Goal: Task Accomplishment & Management: Manage account settings

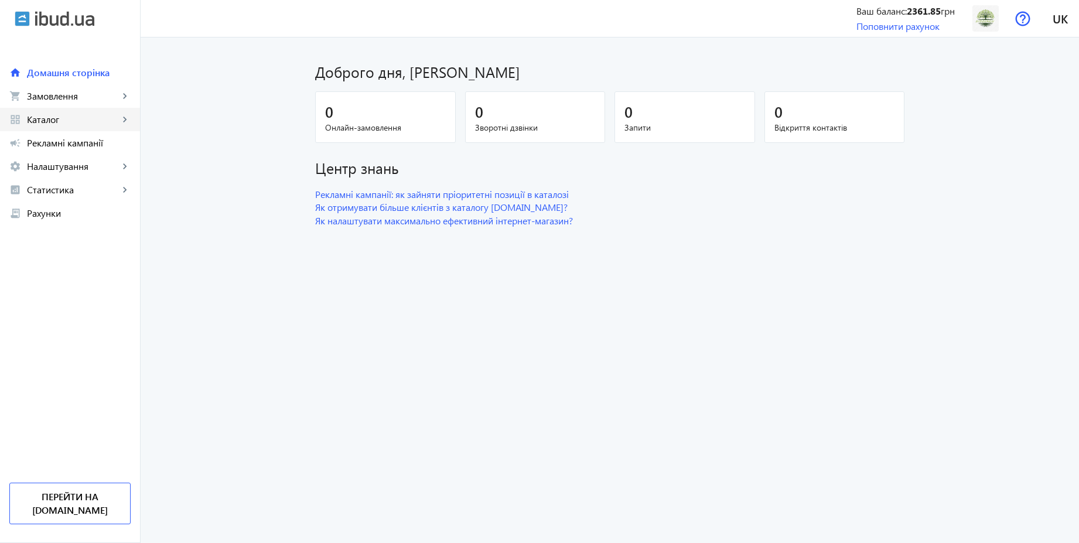
click at [41, 128] on link "grid_view Каталог keyboard_arrow_right" at bounding box center [70, 119] width 140 height 23
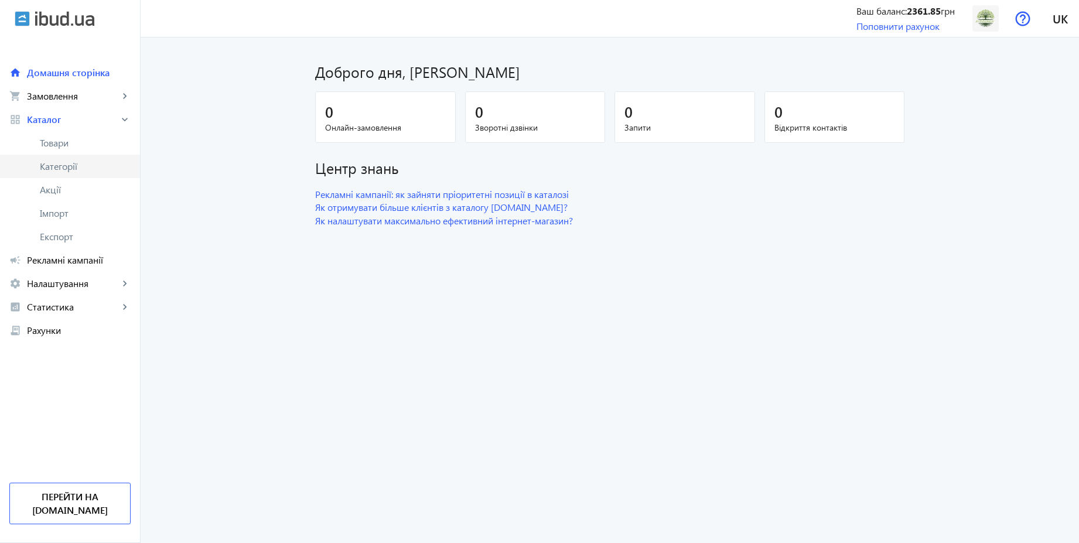
click at [87, 167] on span "Категорії" at bounding box center [85, 167] width 91 height 12
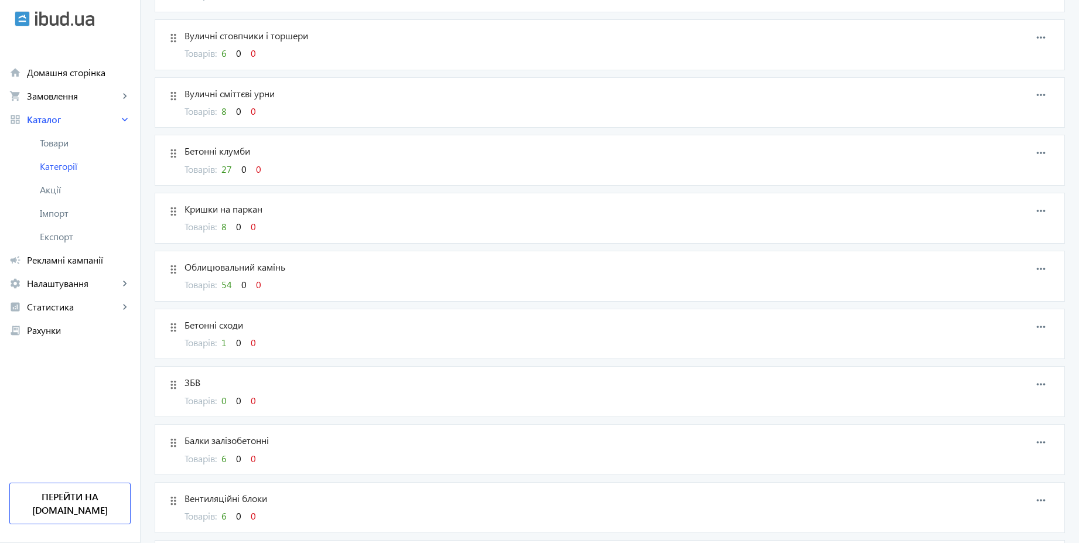
scroll to position [1071, 0]
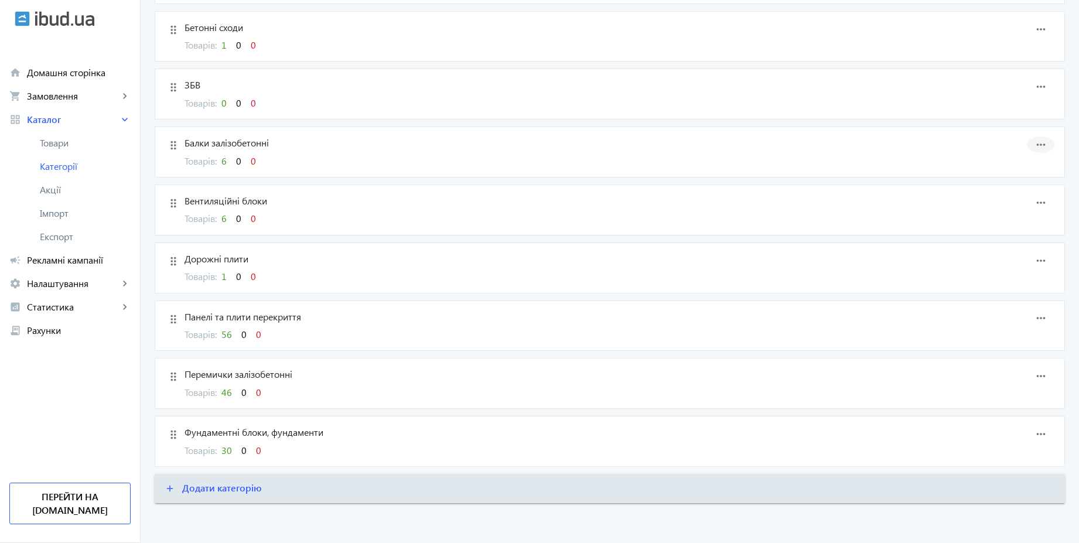
click at [1035, 142] on mat-icon "more_horiz" at bounding box center [1041, 145] width 18 height 18
click at [1022, 163] on button "edit Редагувати" at bounding box center [1009, 155] width 93 height 28
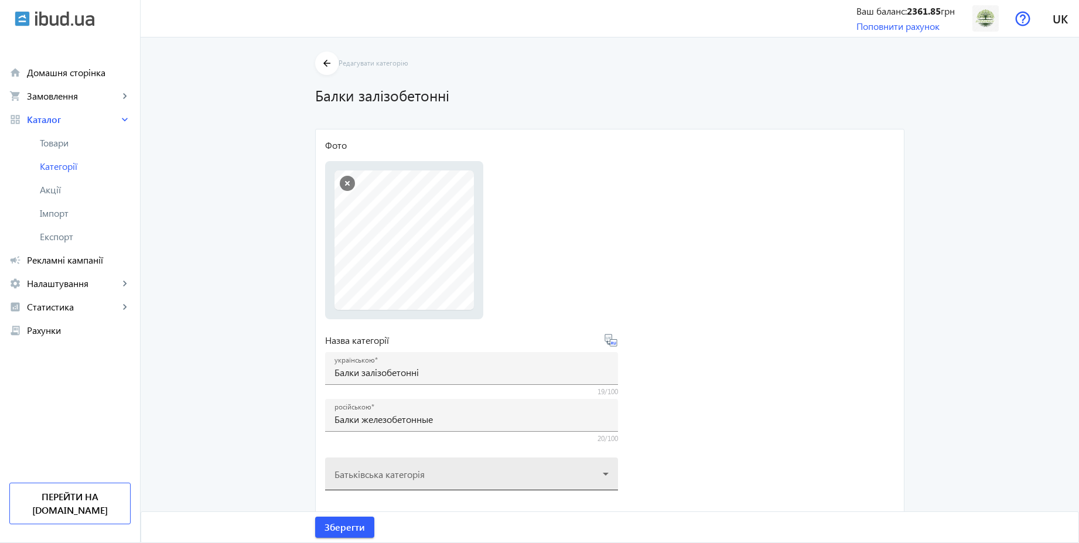
click at [437, 472] on div at bounding box center [472, 469] width 274 height 42
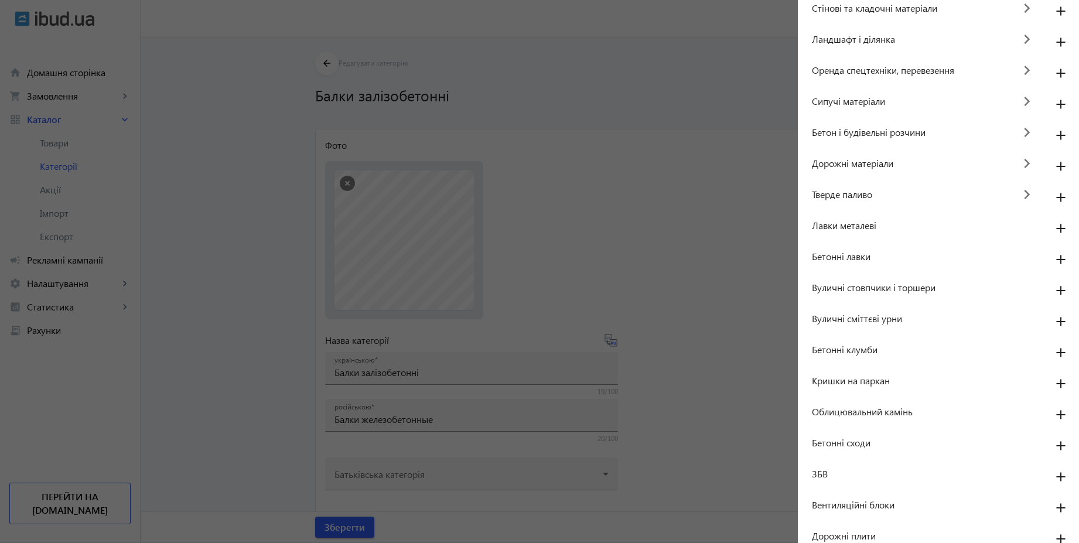
scroll to position [210, 0]
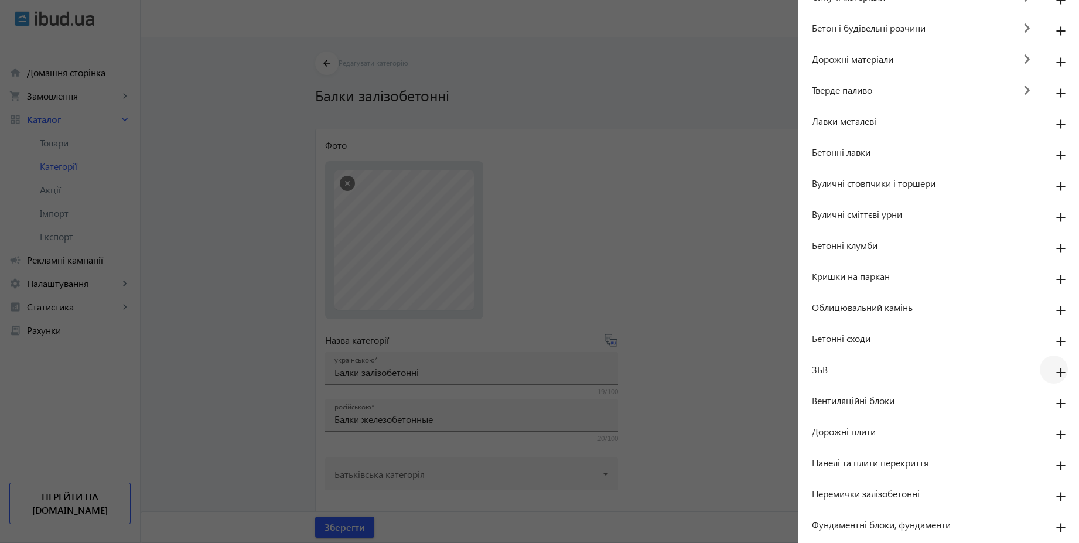
click at [1051, 366] on mat-icon "add" at bounding box center [1061, 373] width 28 height 21
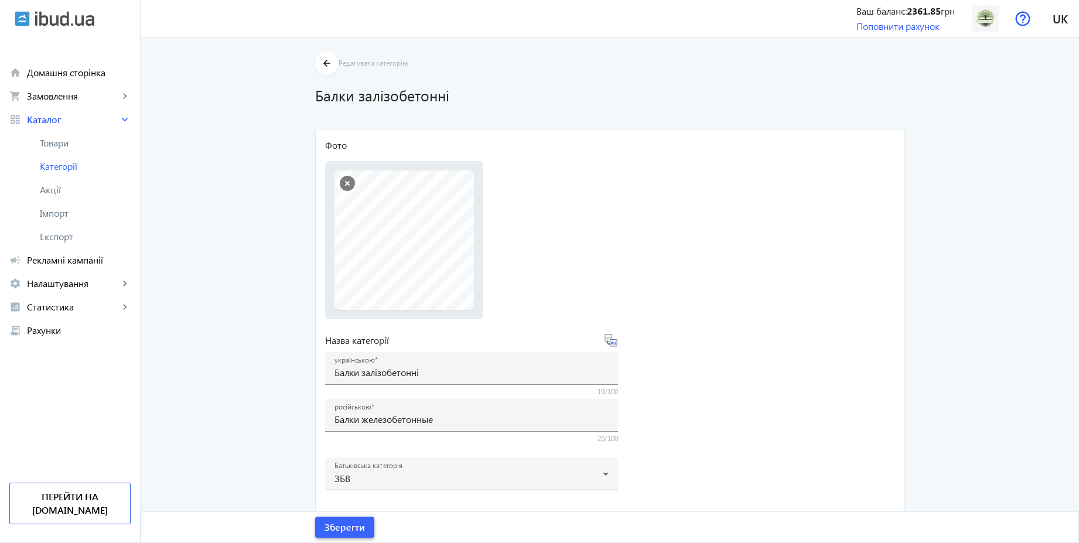
click at [354, 521] on span "Зберегти" at bounding box center [345, 527] width 40 height 13
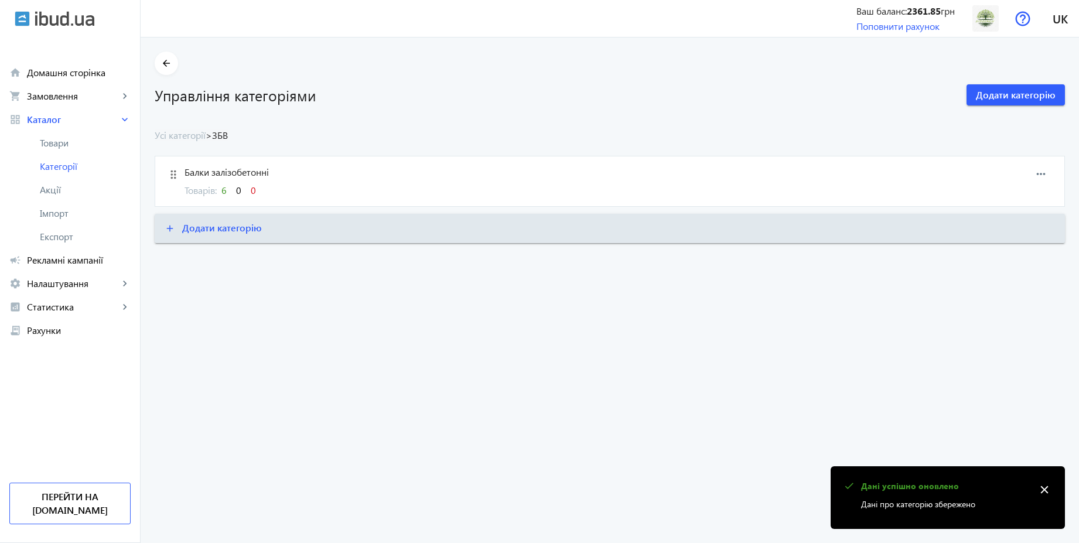
click at [180, 142] on div "arrow_back Управління категоріями Додати категорію Усі категорії > ЗБВ drag_ind…" at bounding box center [610, 148] width 939 height 192
click at [182, 138] on link "Усі категорії" at bounding box center [180, 135] width 51 height 12
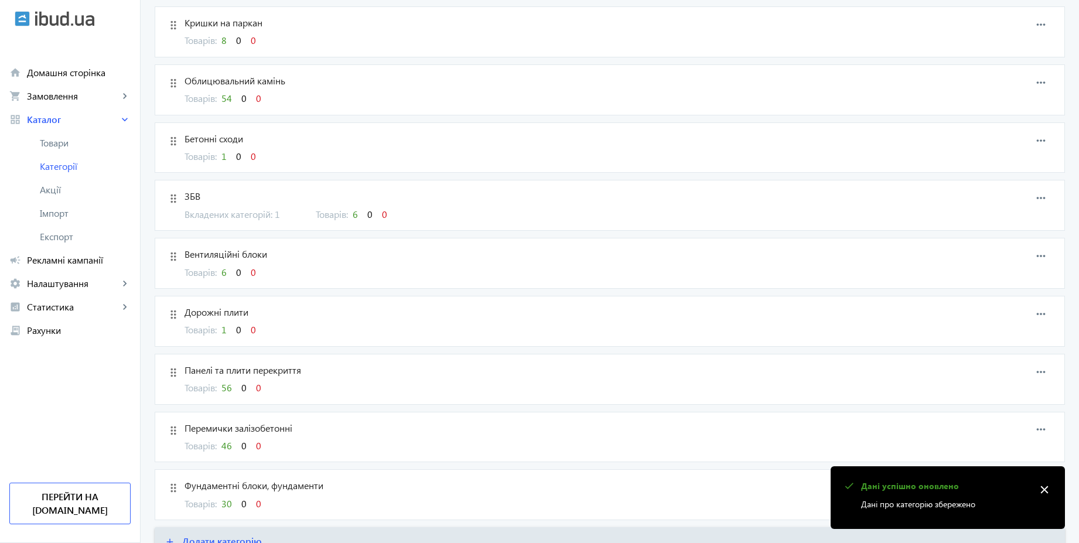
scroll to position [1013, 0]
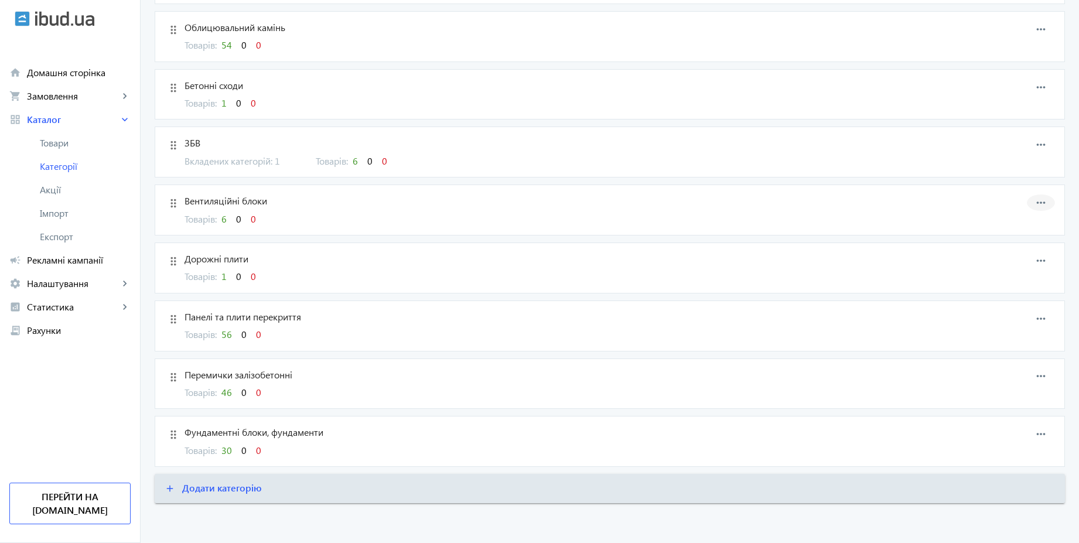
click at [1042, 204] on mat-icon "more_horiz" at bounding box center [1041, 203] width 18 height 18
click at [997, 217] on button "edit Редагувати" at bounding box center [1009, 213] width 93 height 28
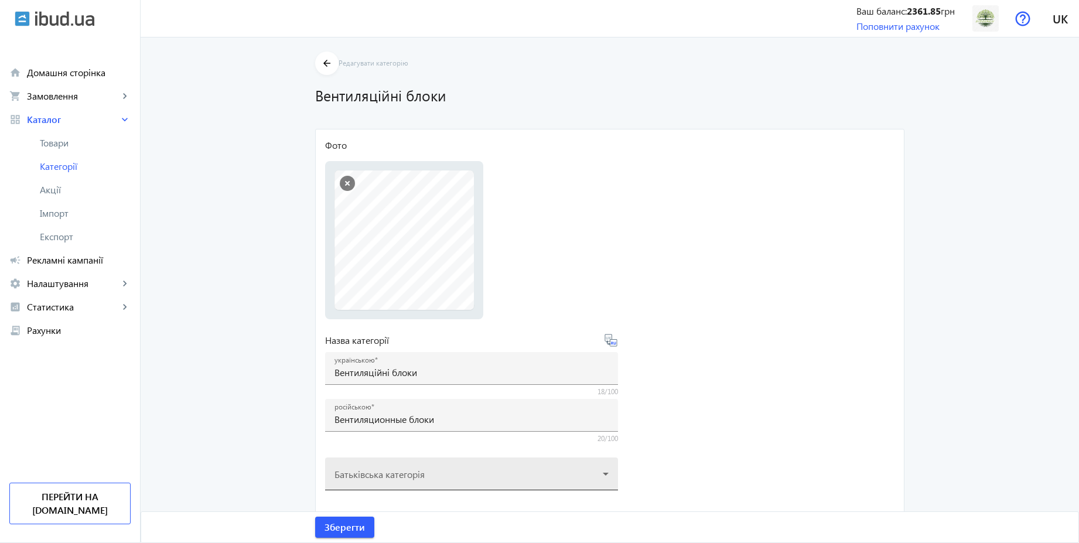
click at [459, 470] on div at bounding box center [472, 469] width 274 height 42
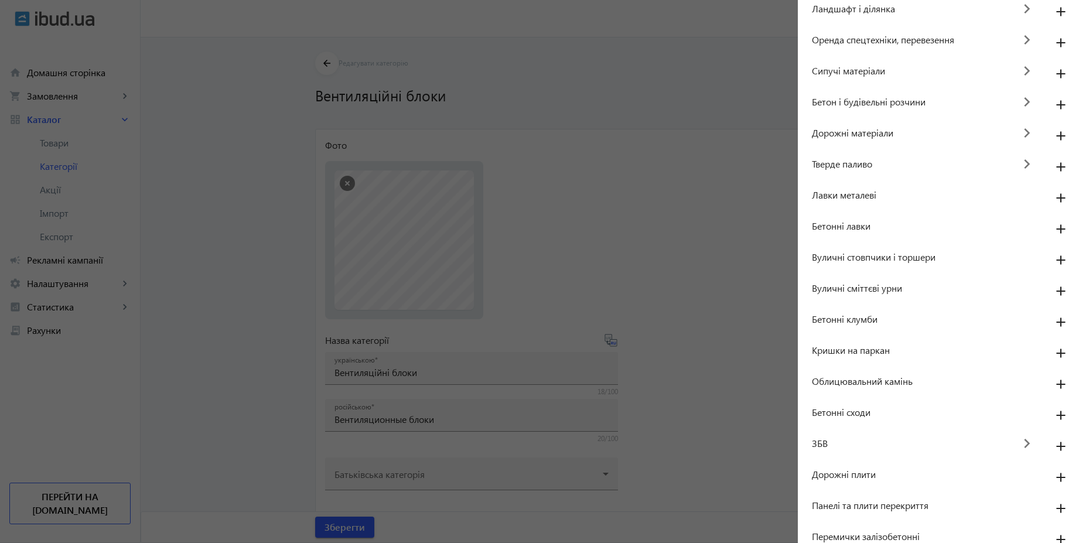
scroll to position [179, 0]
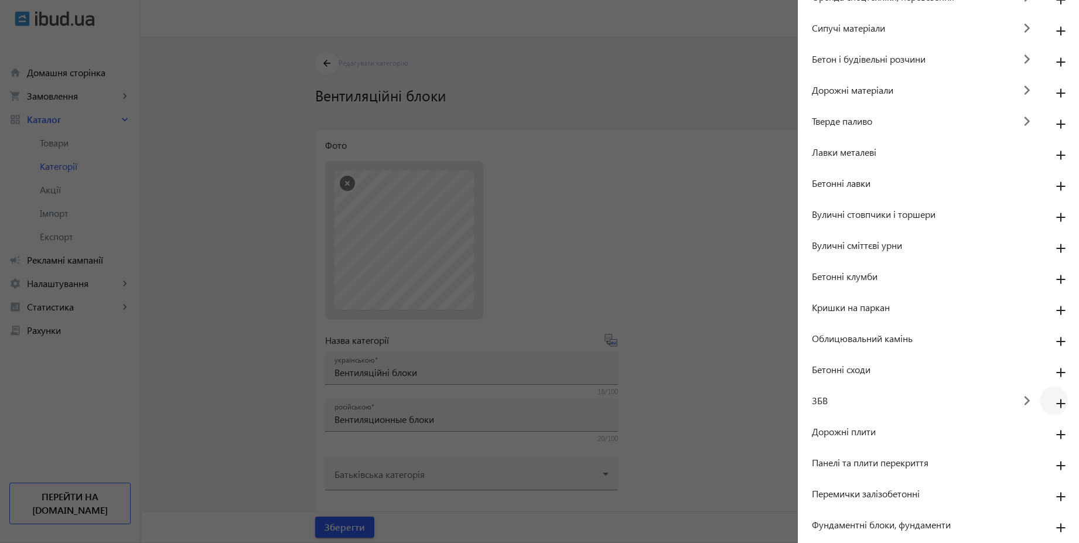
click at [1056, 404] on mat-icon "add" at bounding box center [1061, 404] width 28 height 21
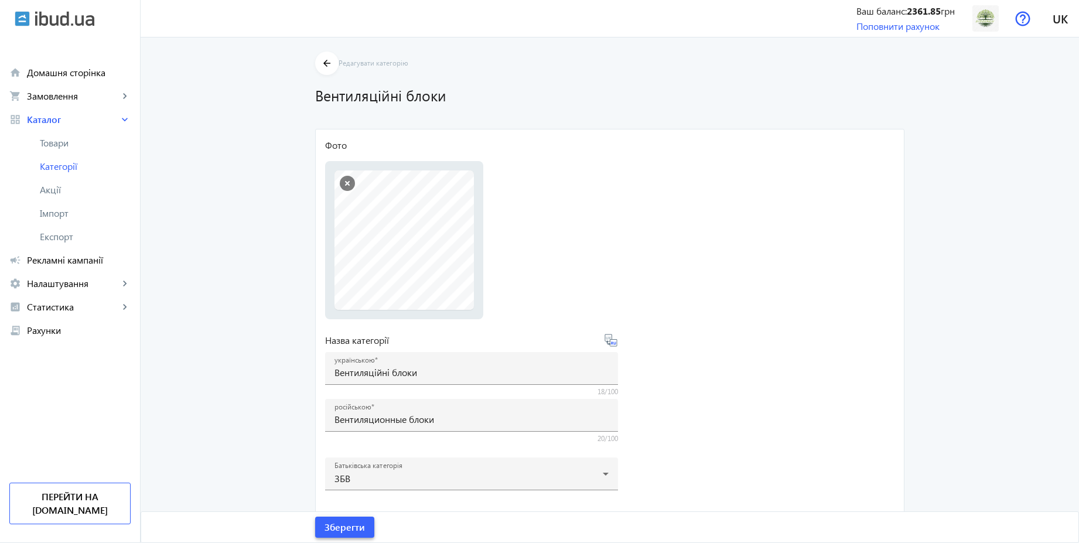
click at [360, 526] on button "Зберегти" at bounding box center [344, 527] width 59 height 21
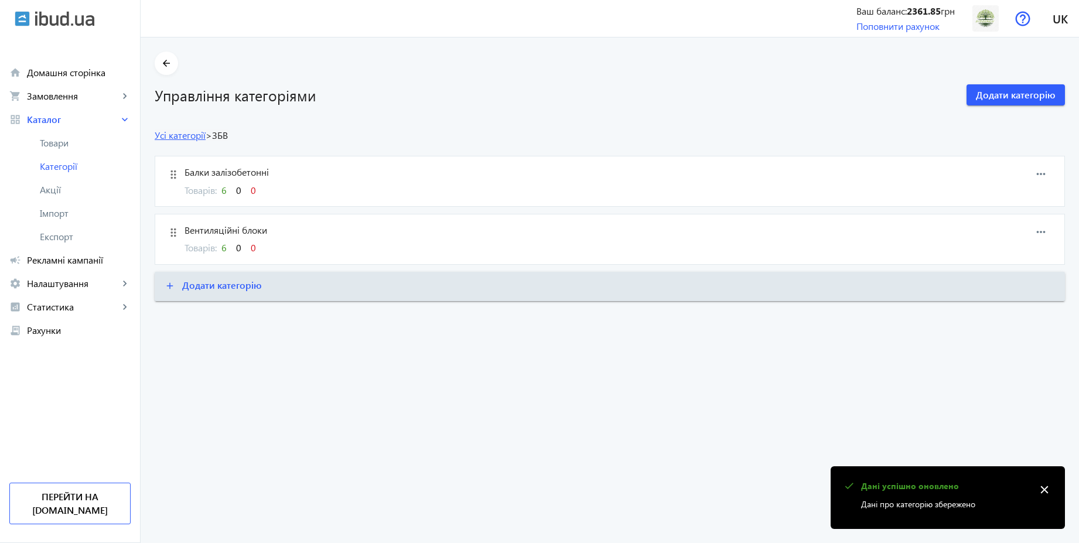
click at [159, 136] on link "Усі категорії" at bounding box center [180, 135] width 51 height 12
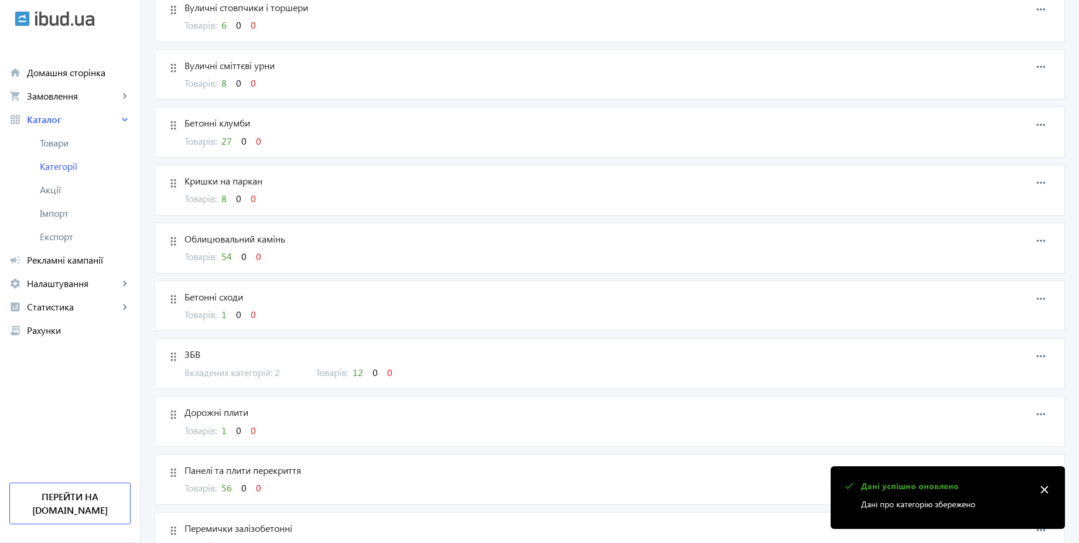
scroll to position [914, 0]
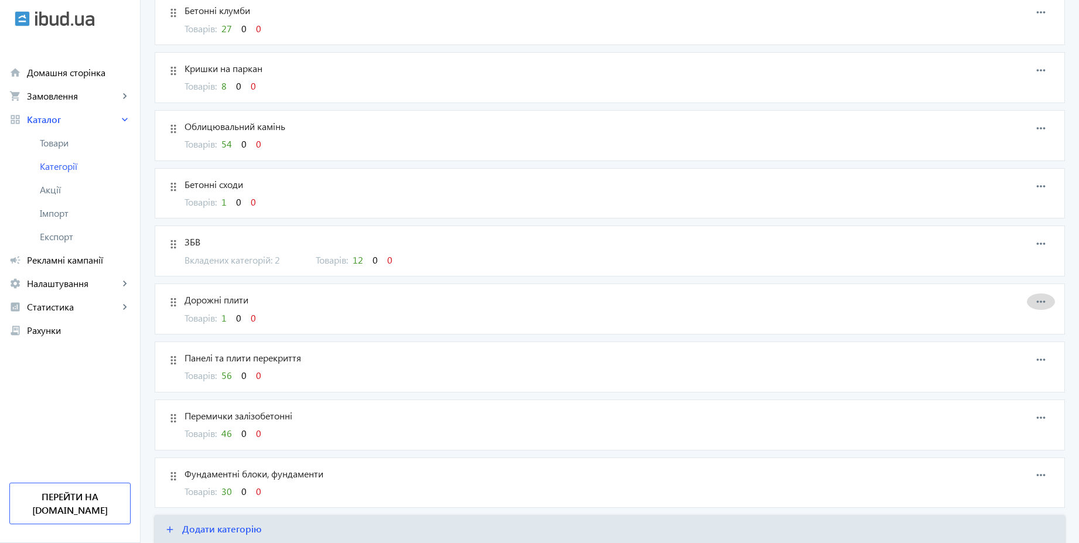
click at [1042, 305] on mat-icon "more_horiz" at bounding box center [1041, 302] width 18 height 18
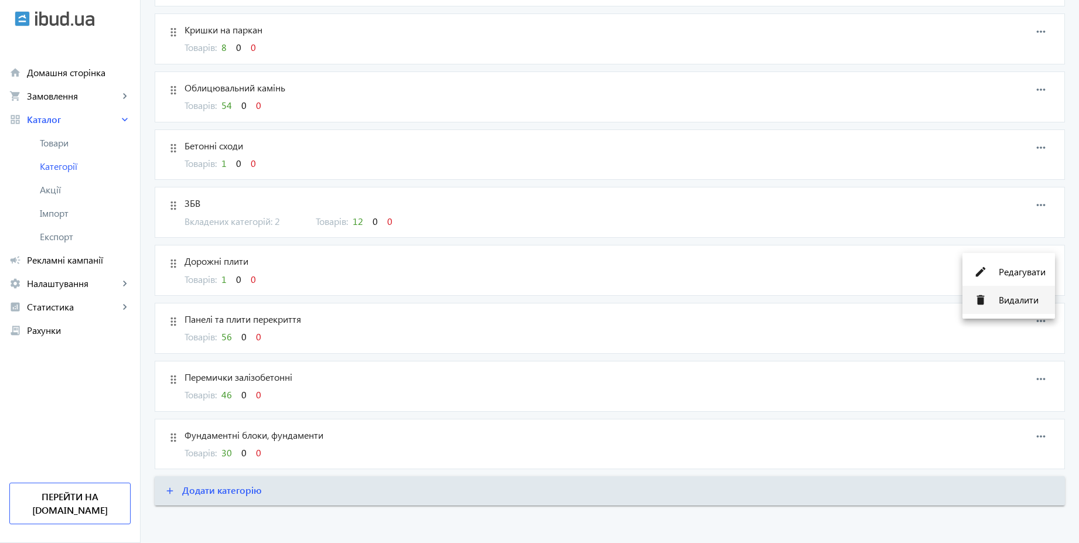
scroll to position [955, 0]
click at [1008, 274] on span "Редагувати" at bounding box center [1022, 271] width 47 height 9
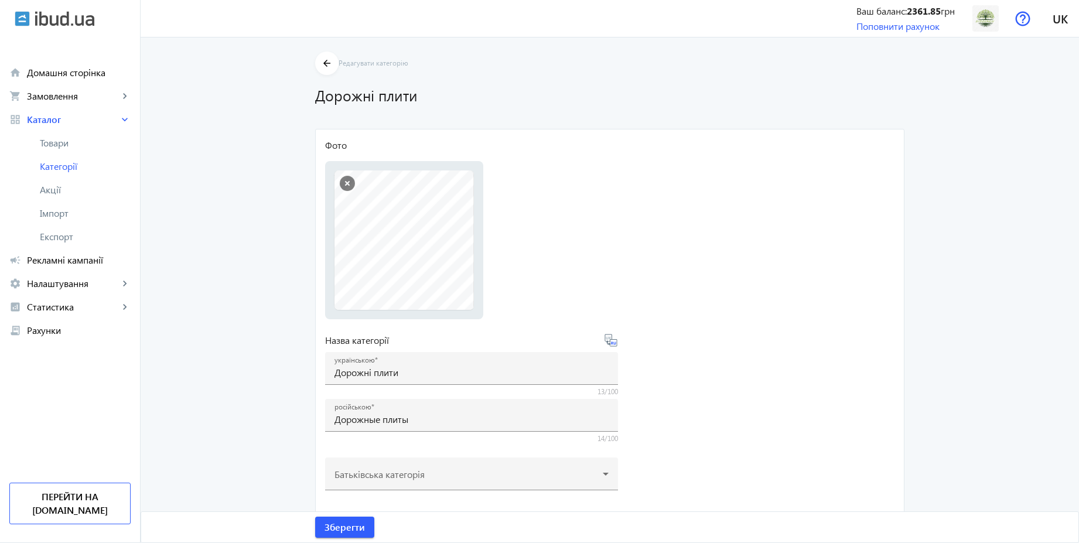
scroll to position [313, 0]
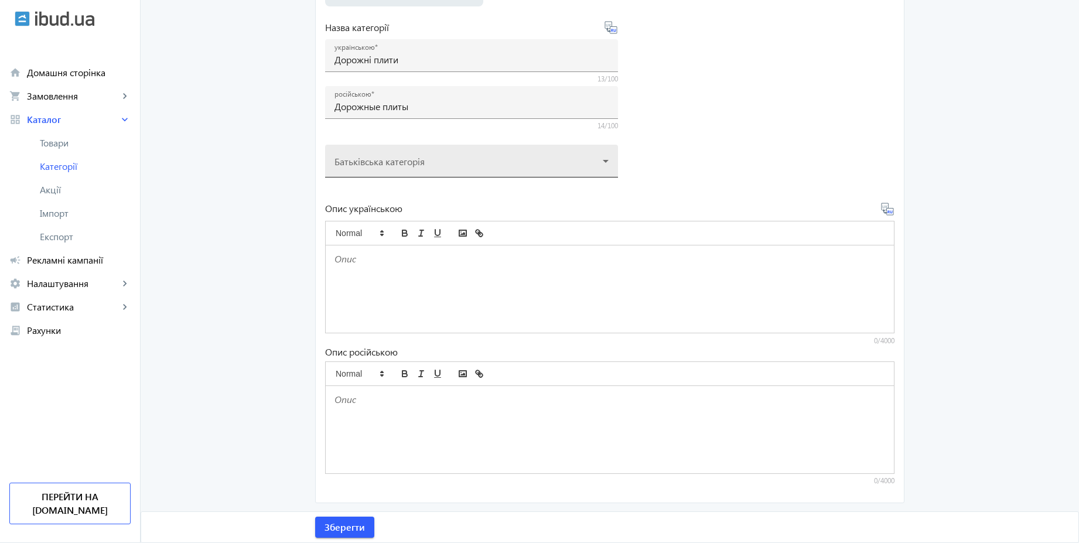
click at [418, 169] on div at bounding box center [472, 156] width 274 height 42
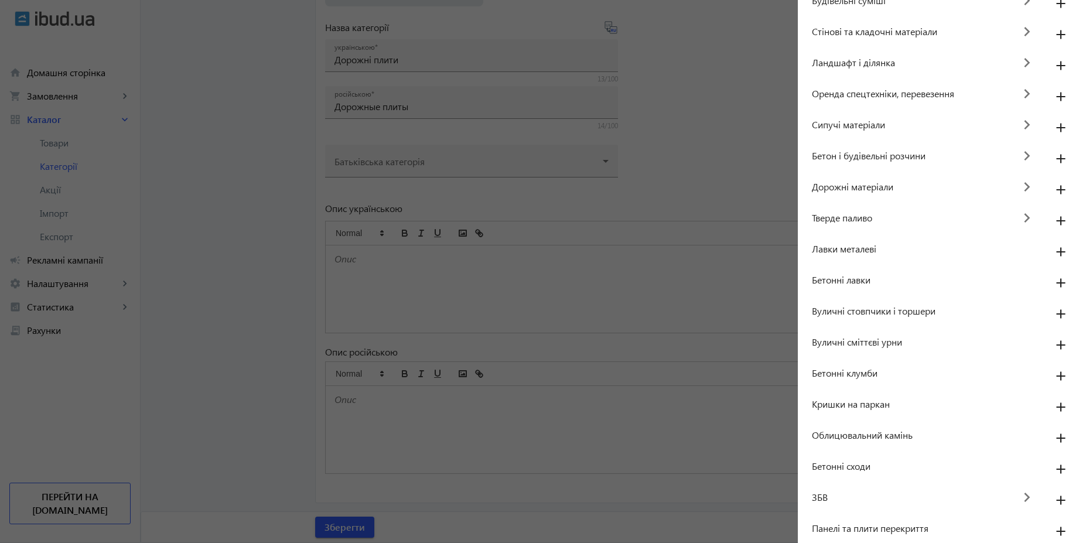
scroll to position [148, 0]
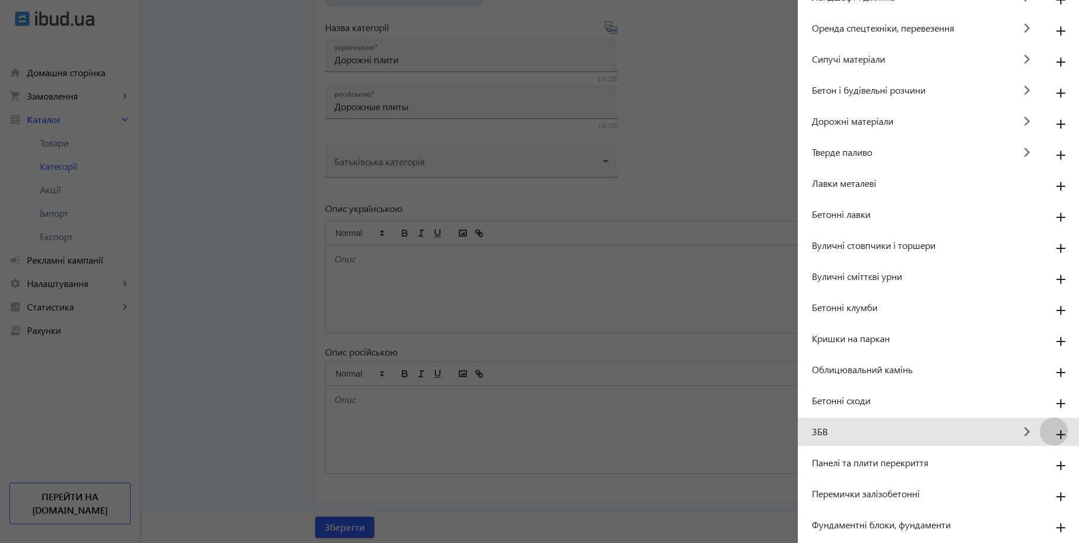
click at [1051, 435] on mat-icon "add" at bounding box center [1061, 435] width 28 height 21
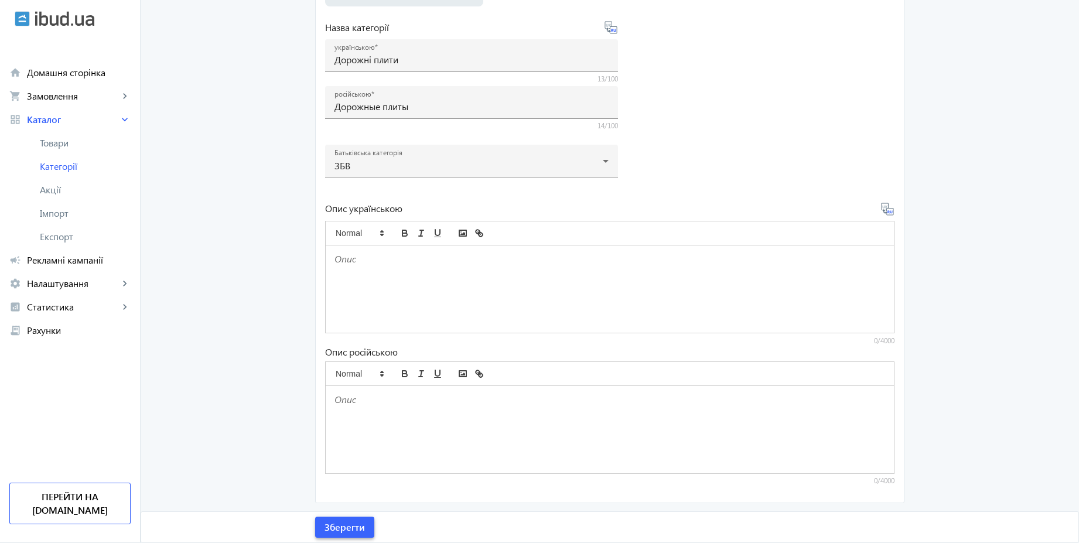
click at [347, 528] on span "Зберегти" at bounding box center [345, 527] width 40 height 13
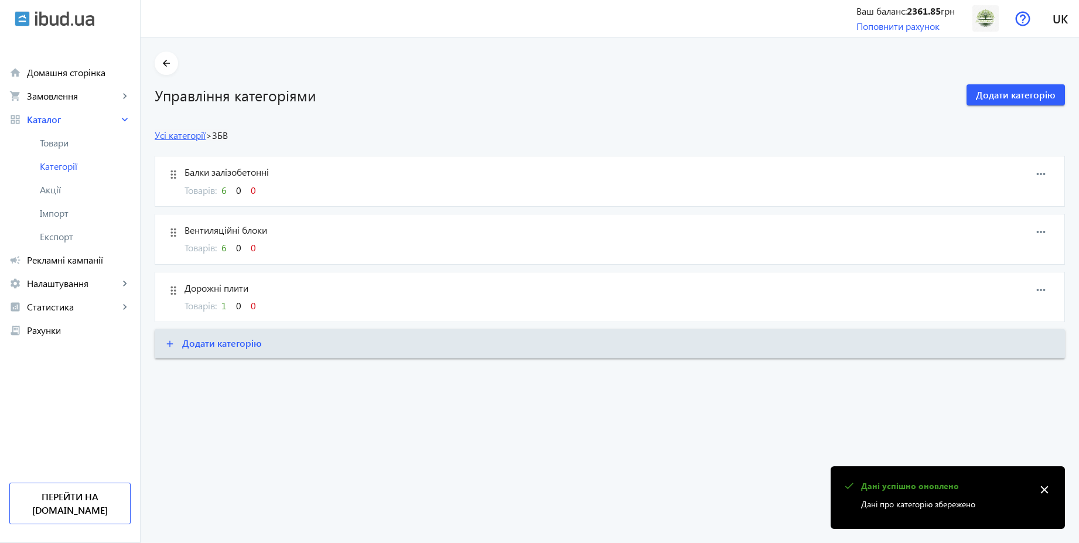
click at [172, 133] on link "Усі категорії" at bounding box center [180, 135] width 51 height 12
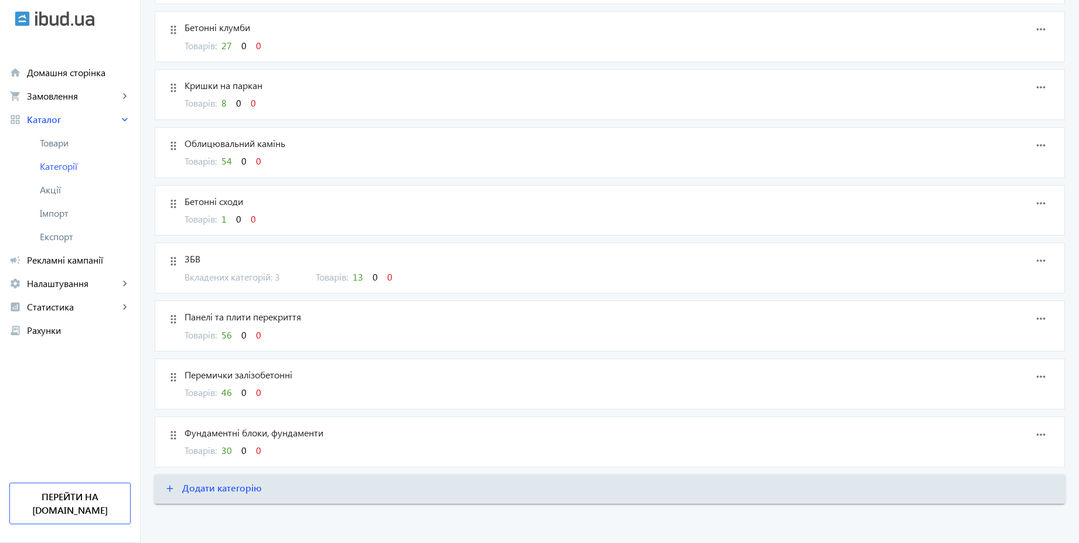
scroll to position [898, 0]
click at [1040, 313] on mat-icon "more_horiz" at bounding box center [1041, 318] width 18 height 18
click at [1011, 328] on span "Редагувати" at bounding box center [1022, 328] width 47 height 9
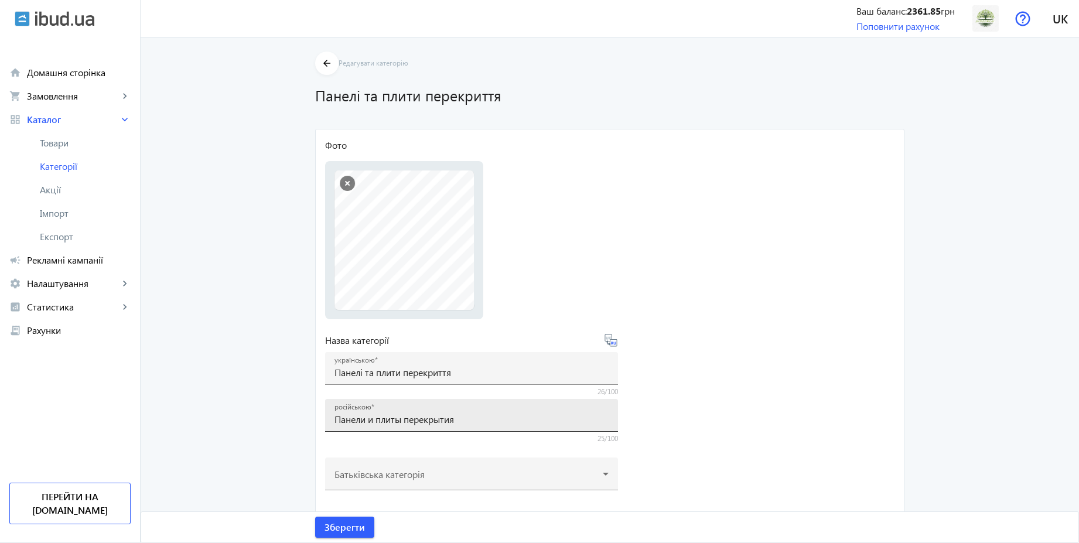
scroll to position [211, 0]
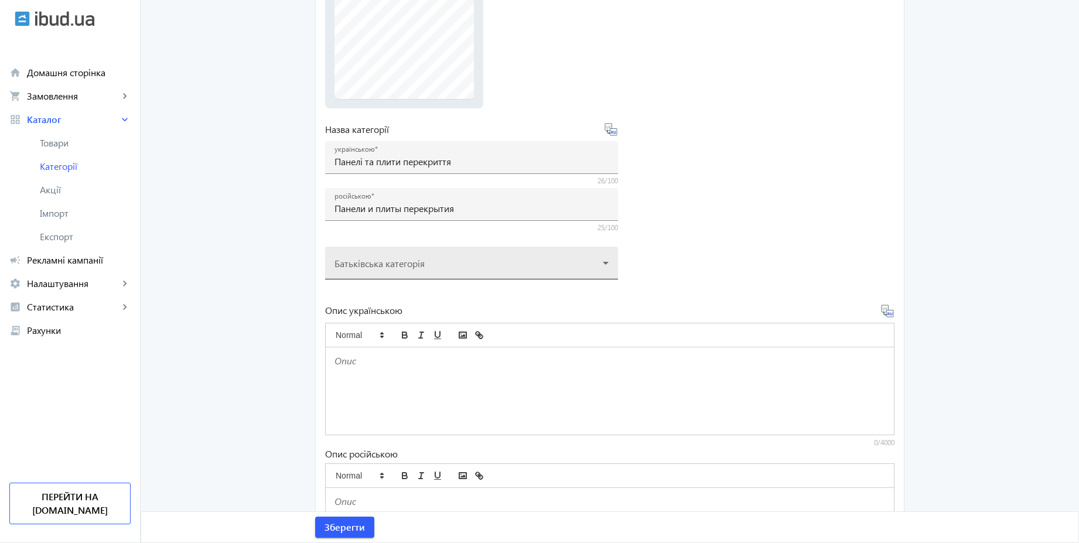
click at [441, 268] on div at bounding box center [472, 258] width 274 height 42
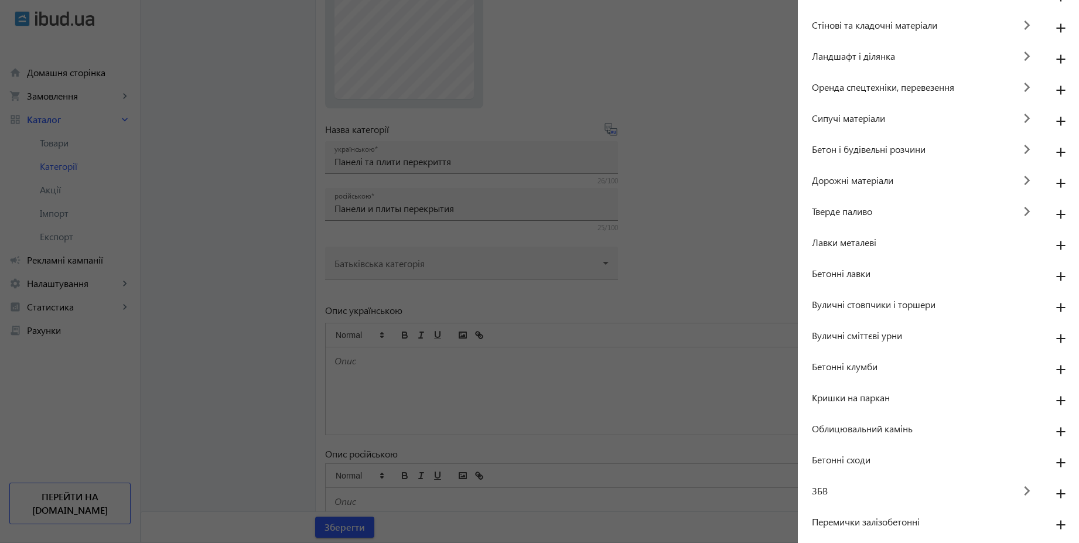
scroll to position [117, 0]
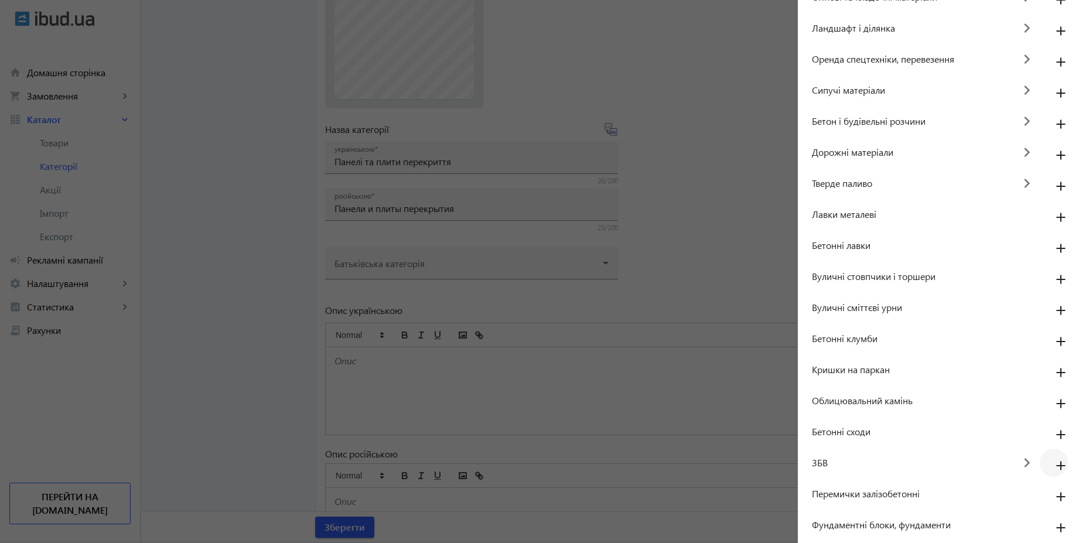
click at [1050, 465] on mat-icon "add" at bounding box center [1061, 466] width 28 height 21
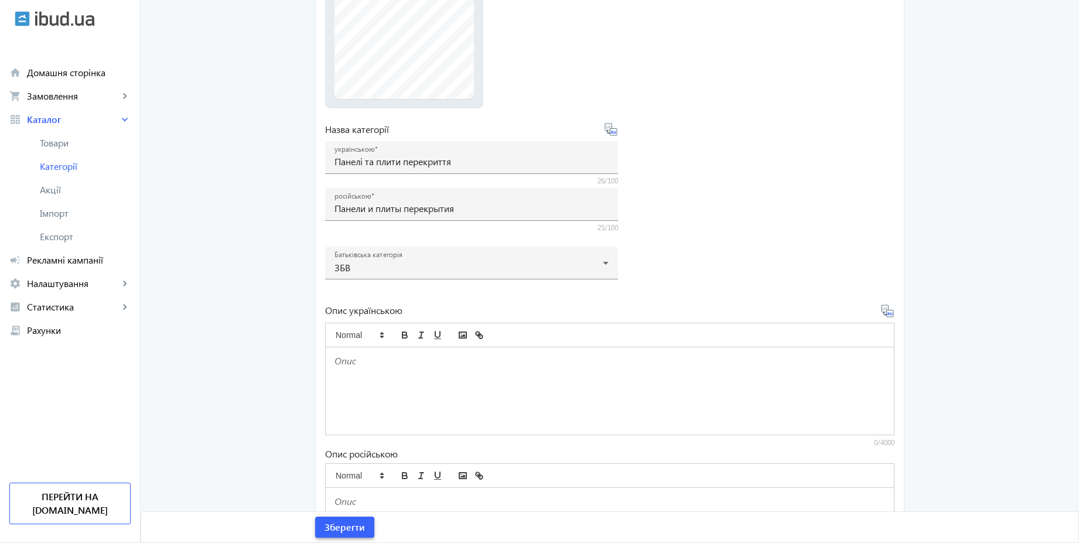
click at [342, 530] on span "Зберегти" at bounding box center [345, 527] width 40 height 13
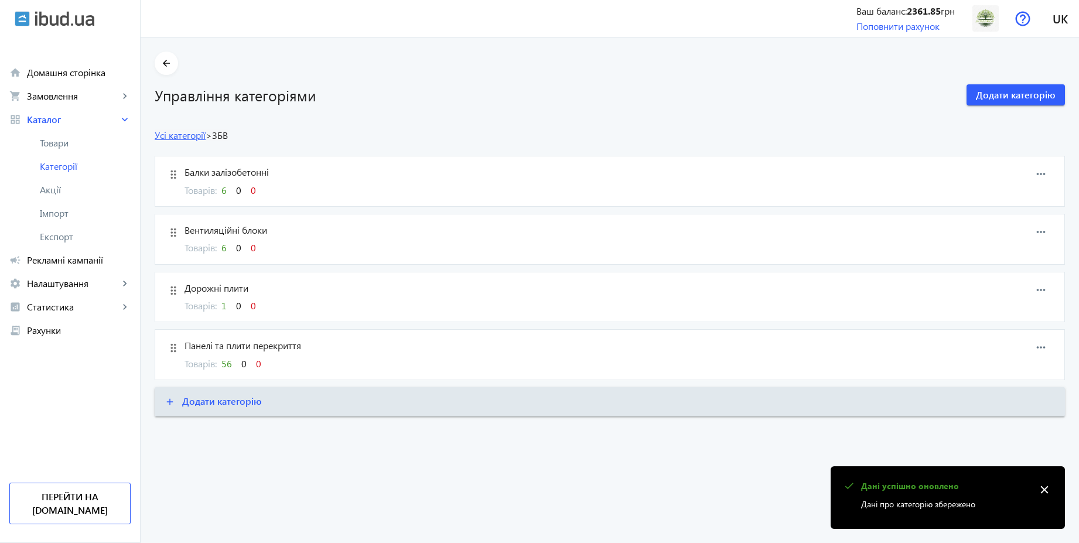
click at [178, 135] on link "Усі категорії" at bounding box center [180, 135] width 51 height 12
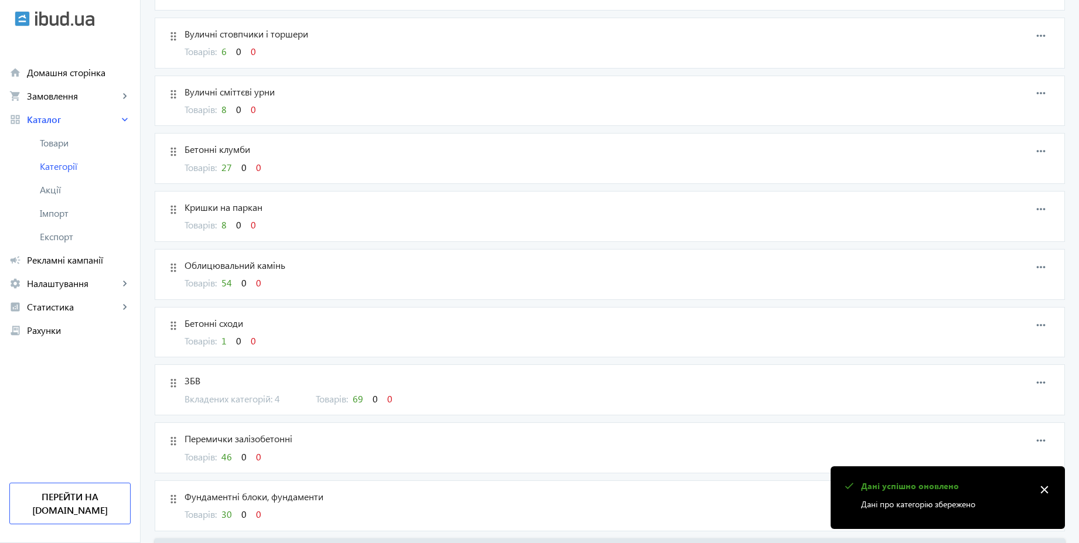
scroll to position [840, 0]
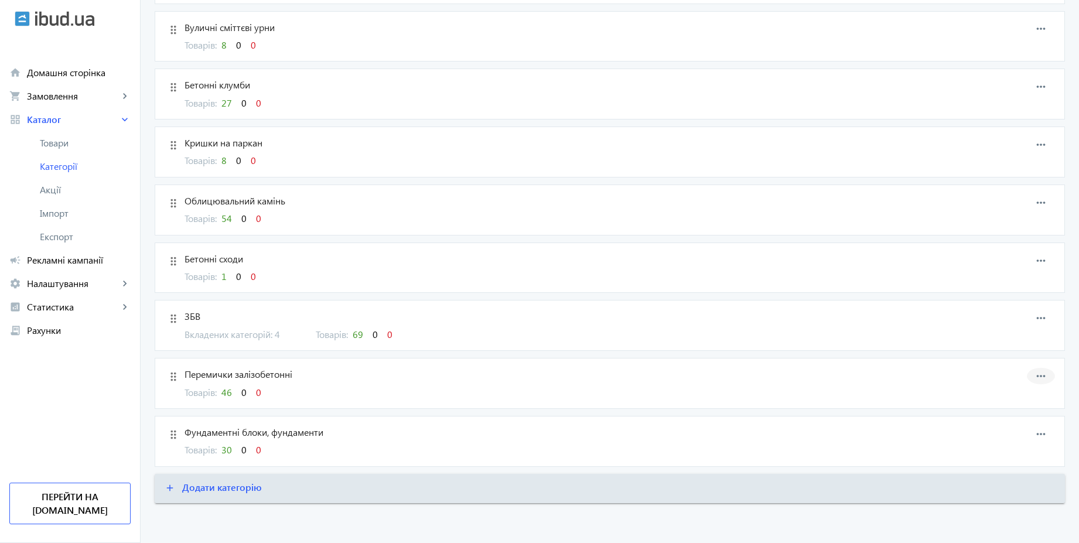
click at [1041, 381] on mat-icon "more_horiz" at bounding box center [1041, 376] width 18 height 18
click at [1012, 383] on span "Редагувати" at bounding box center [1022, 386] width 47 height 9
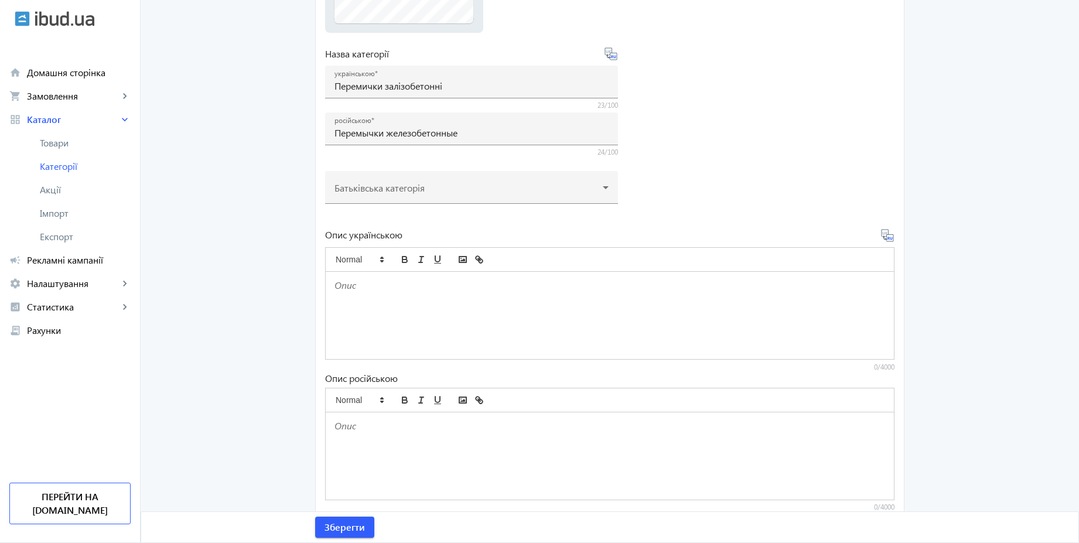
scroll to position [313, 0]
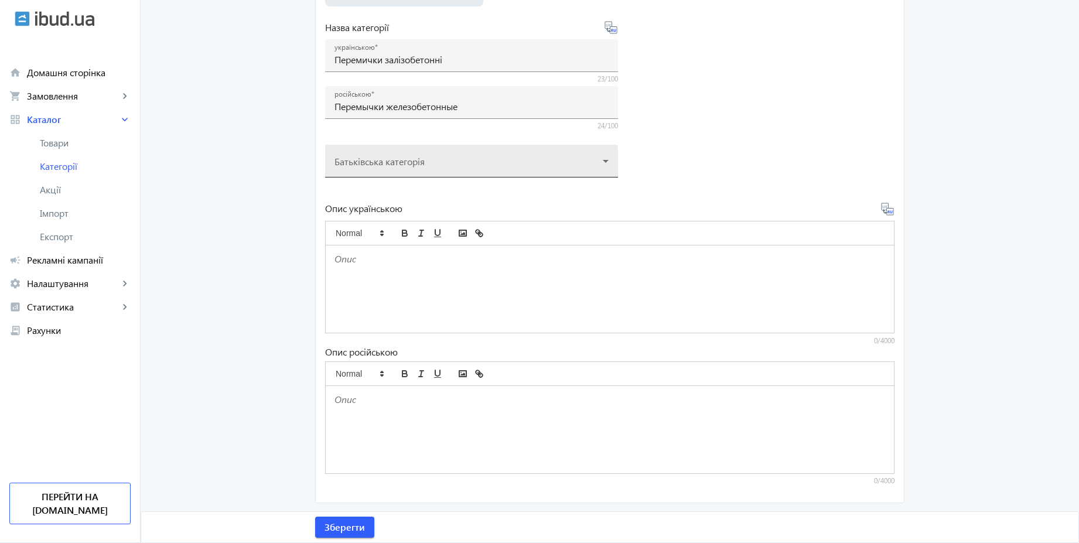
click at [455, 165] on div at bounding box center [472, 156] width 274 height 42
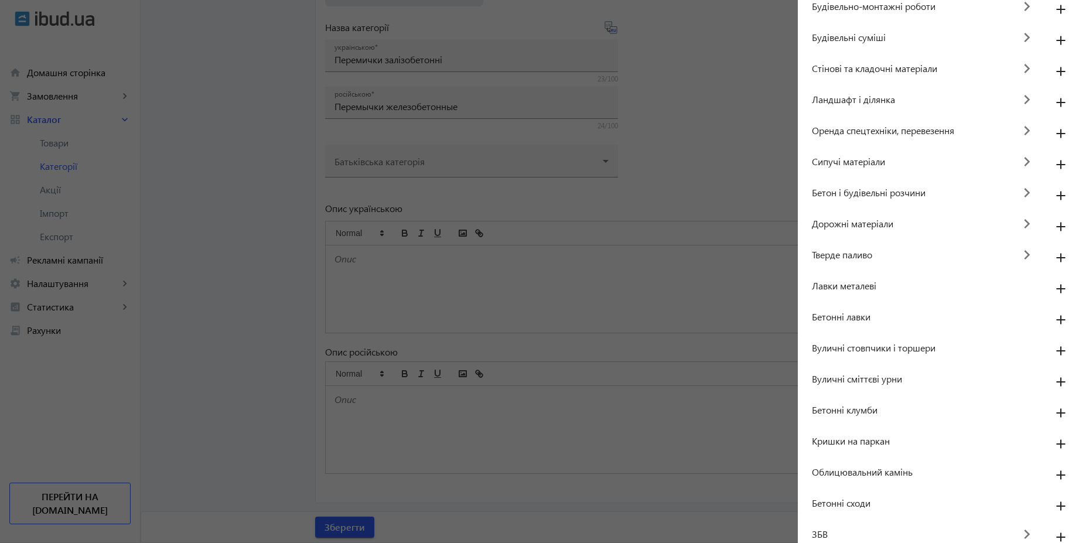
scroll to position [86, 0]
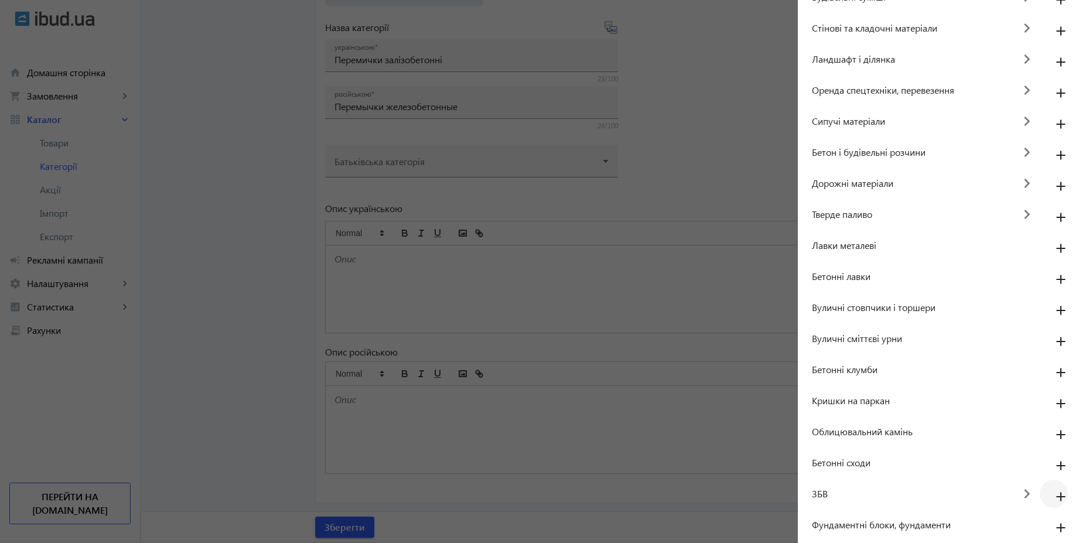
click at [1049, 495] on mat-icon "add" at bounding box center [1061, 497] width 28 height 21
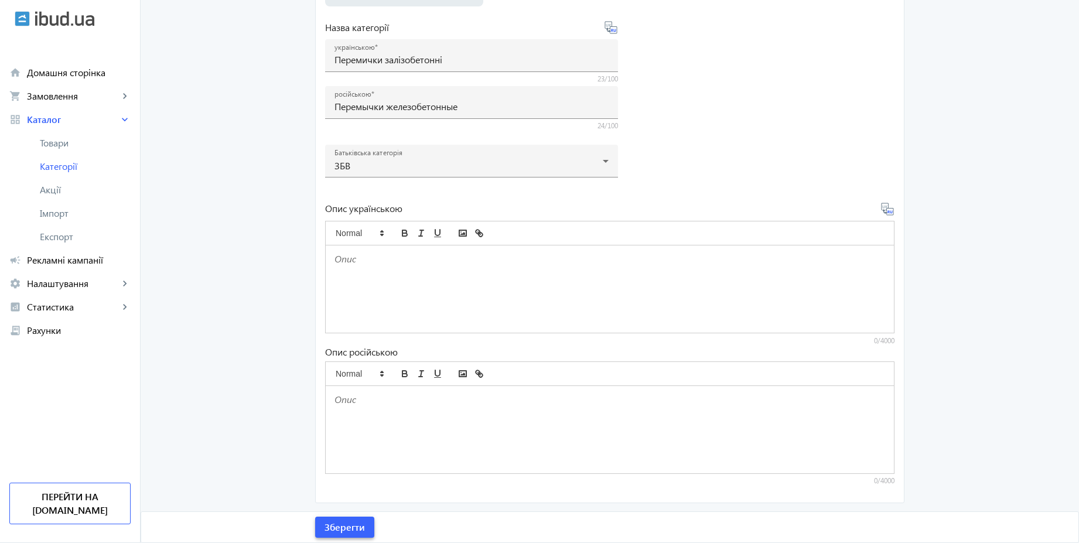
click at [349, 529] on span "Зберегти" at bounding box center [345, 527] width 40 height 13
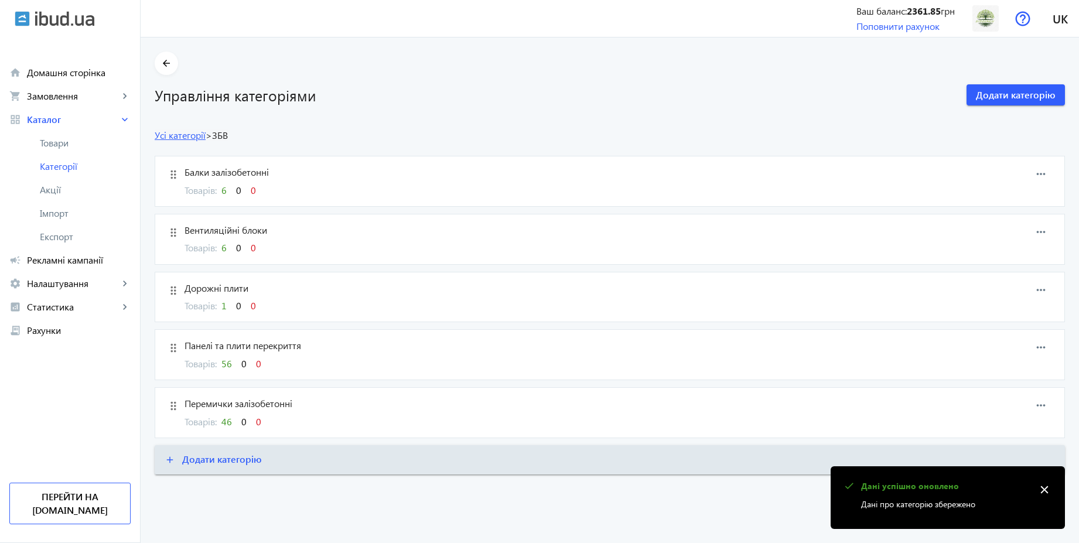
click at [170, 131] on link "Усі категорії" at bounding box center [180, 135] width 51 height 12
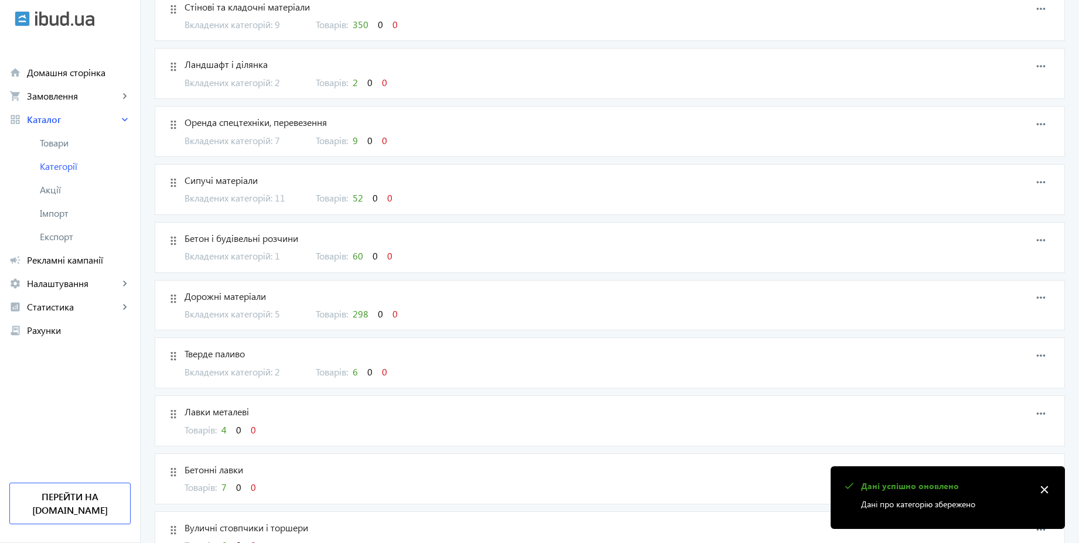
scroll to position [773, 0]
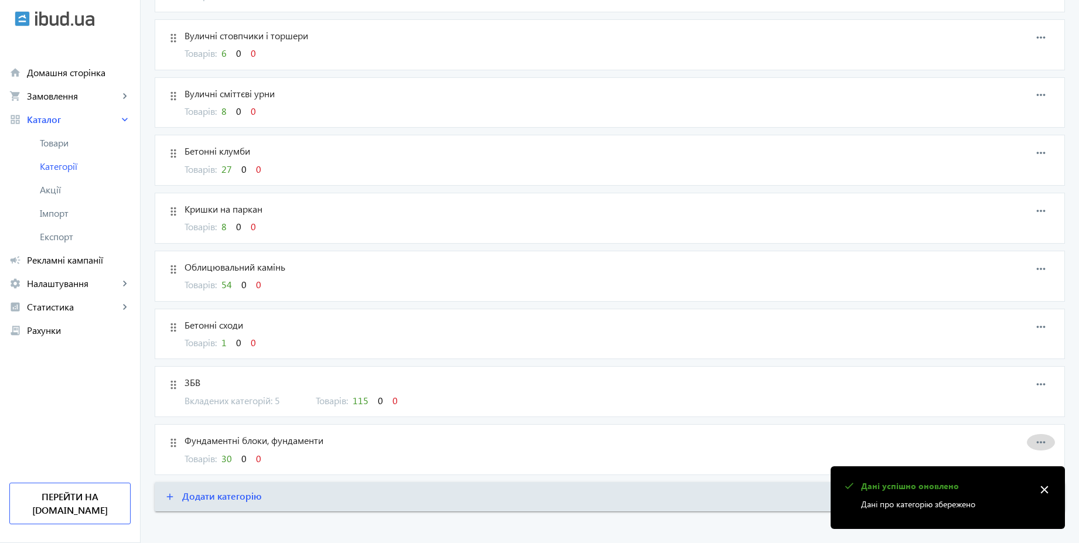
click at [1045, 443] on mat-icon "more_horiz" at bounding box center [1041, 443] width 18 height 18
click at [1001, 448] on span "Редагувати" at bounding box center [1022, 452] width 47 height 9
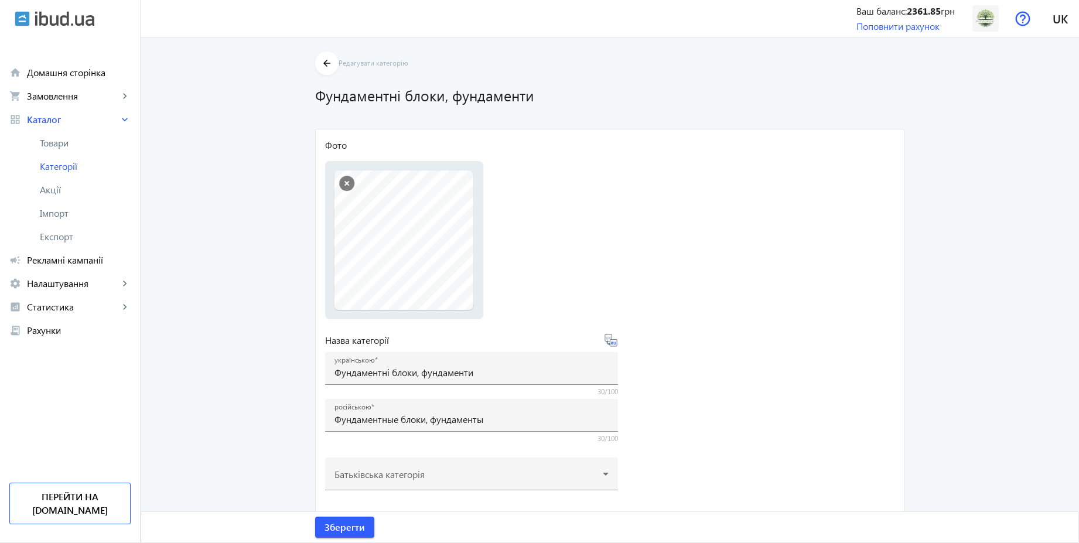
scroll to position [313, 0]
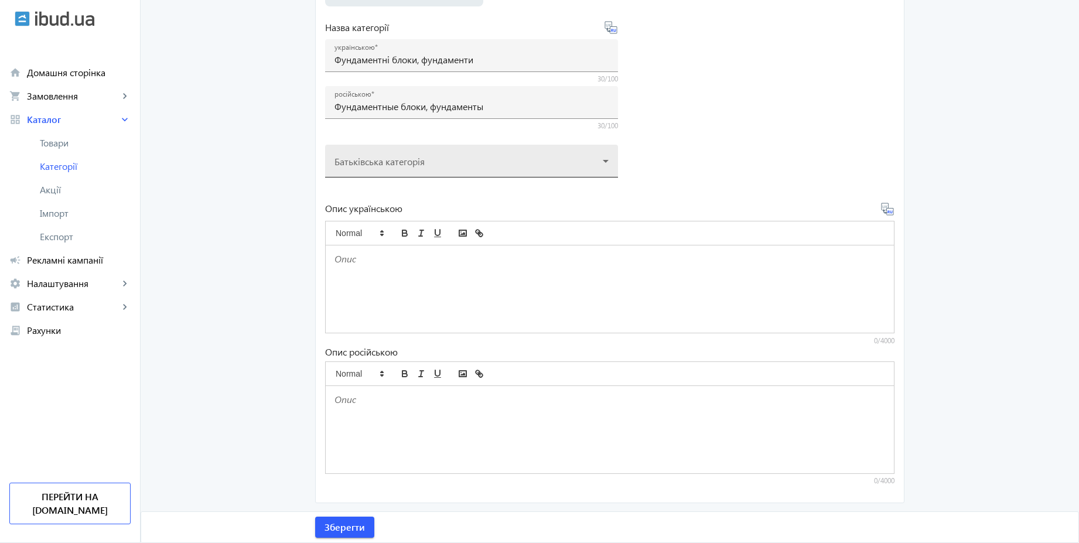
click at [409, 154] on div at bounding box center [472, 156] width 274 height 42
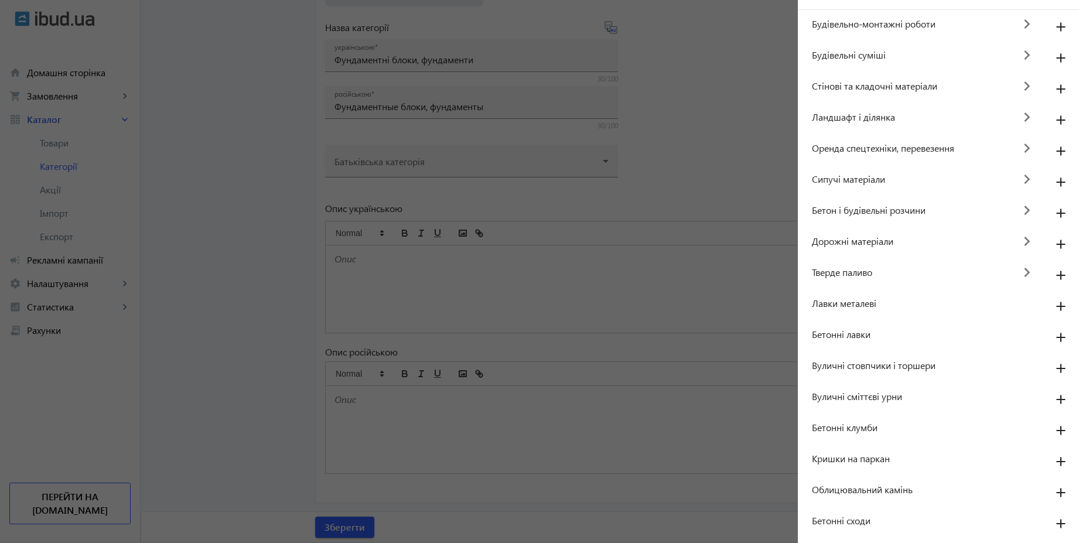
scroll to position [53, 0]
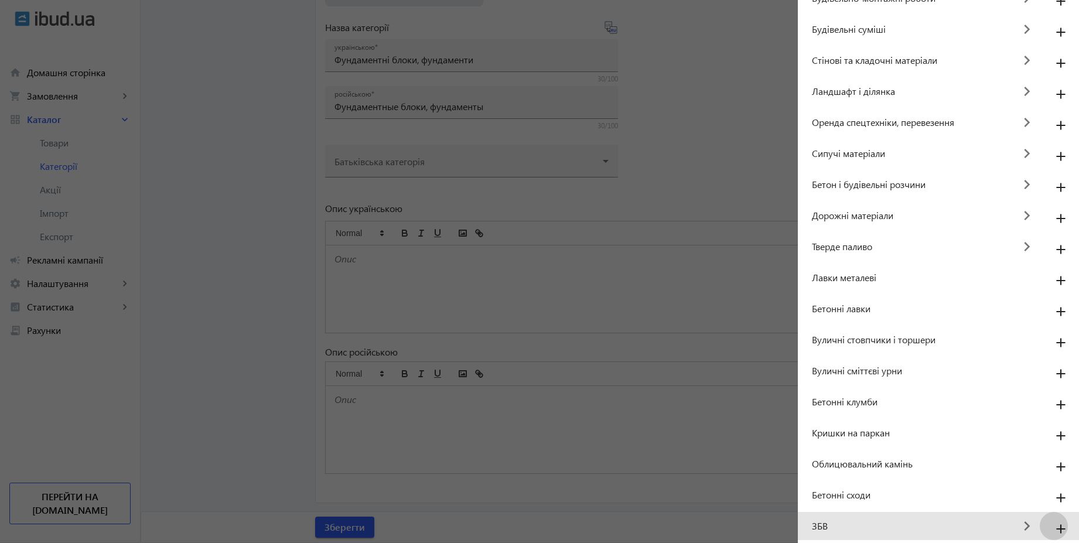
click at [1056, 526] on mat-icon "add" at bounding box center [1061, 529] width 28 height 21
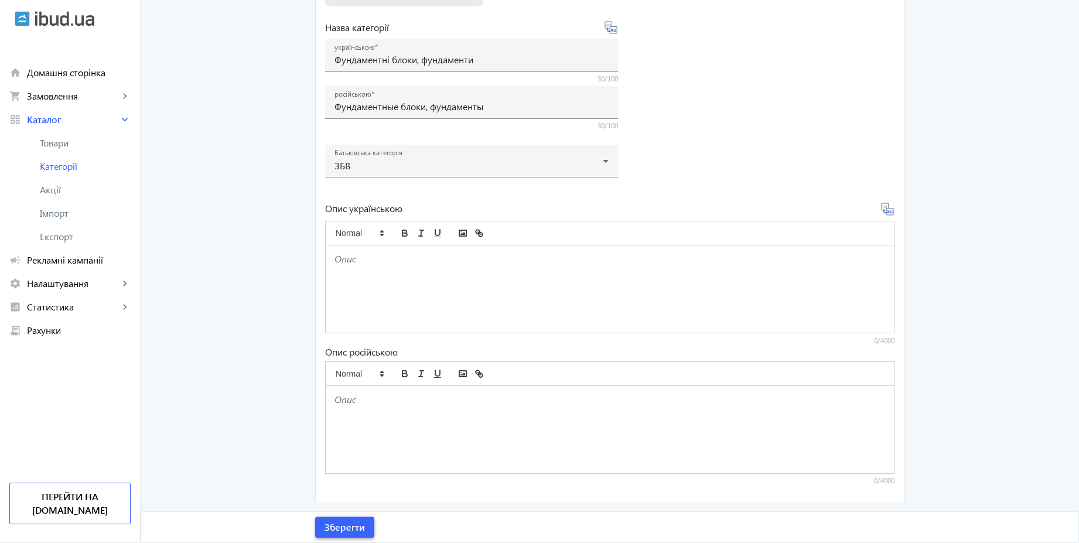
click at [361, 530] on span "submit" at bounding box center [344, 527] width 59 height 28
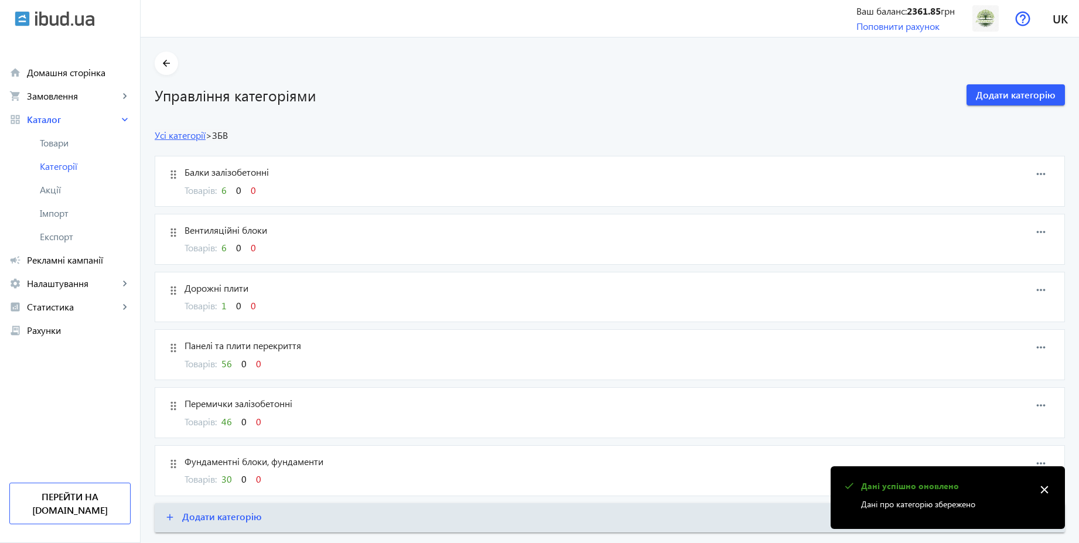
click at [178, 135] on link "Усі категорії" at bounding box center [180, 135] width 51 height 12
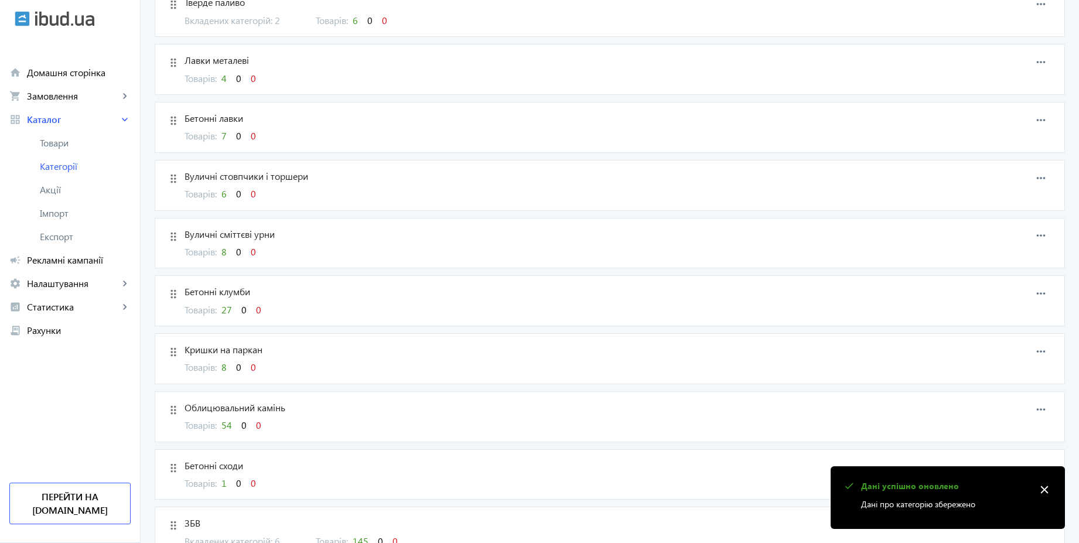
scroll to position [703, 0]
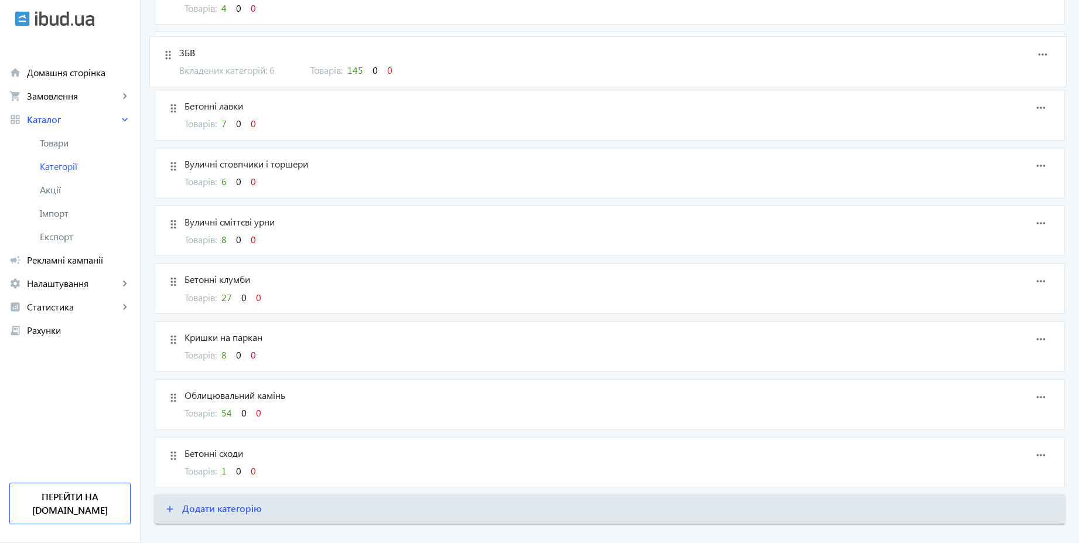
drag, startPoint x: 165, startPoint y: 454, endPoint x: 166, endPoint y: 53, distance: 400.7
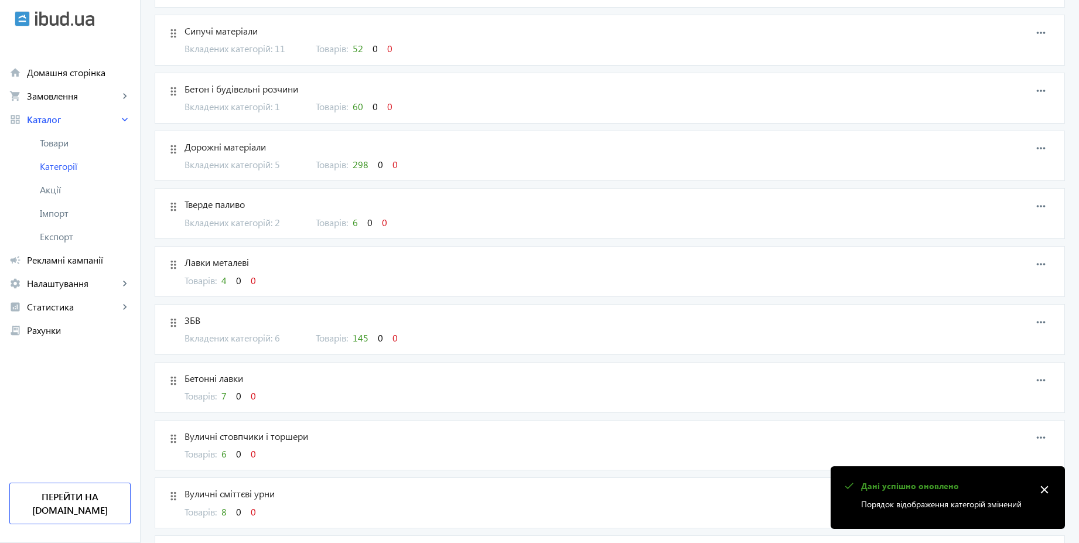
scroll to position [422, 0]
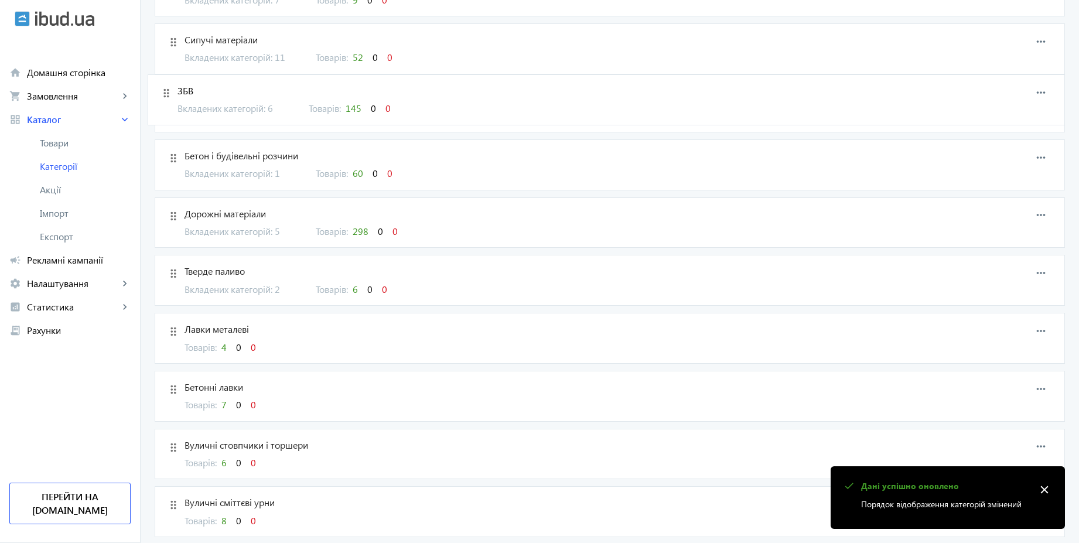
drag, startPoint x: 168, startPoint y: 332, endPoint x: 168, endPoint y: 93, distance: 238.4
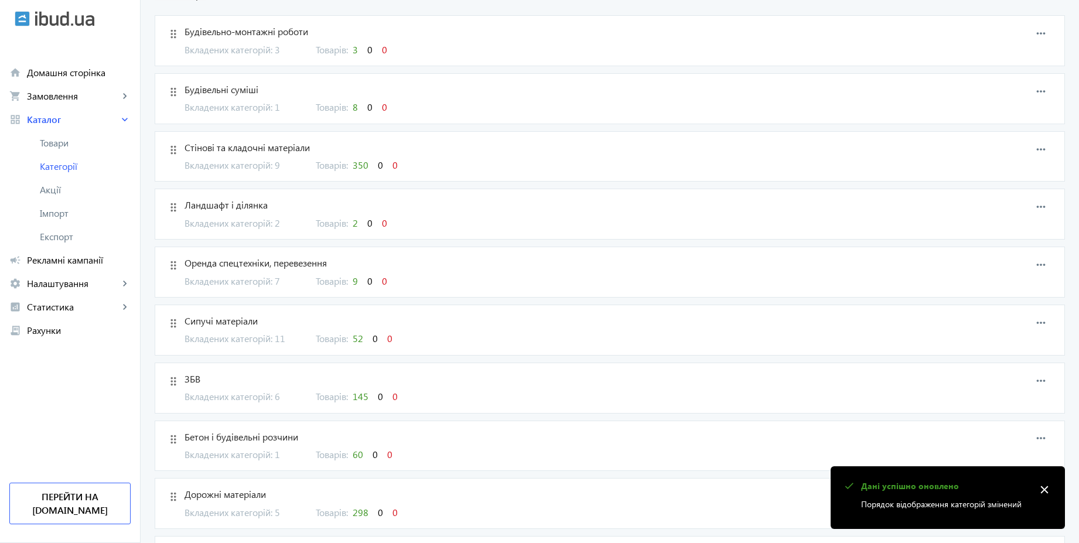
scroll to position [0, 0]
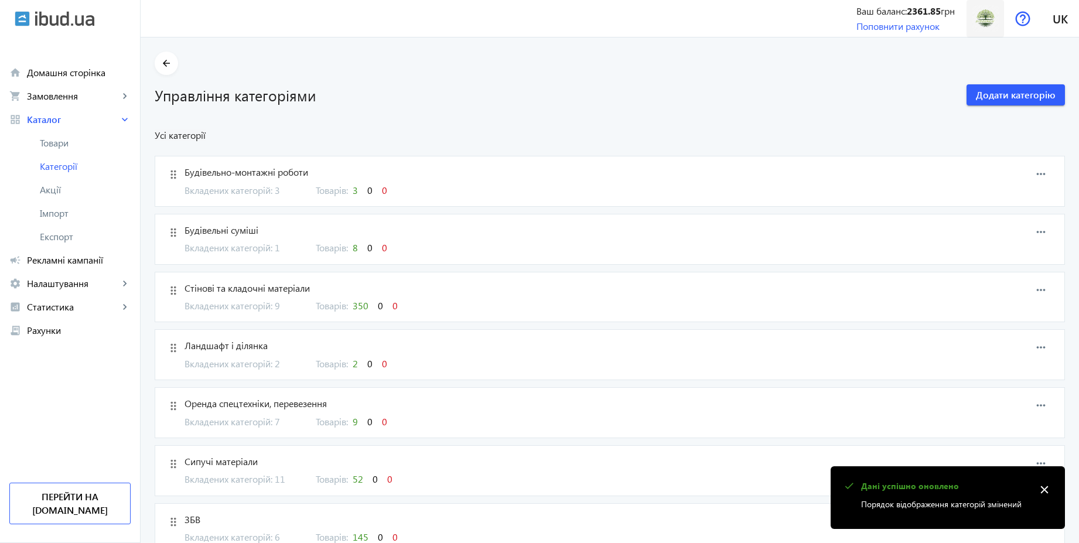
click at [980, 16] on img at bounding box center [986, 18] width 26 height 26
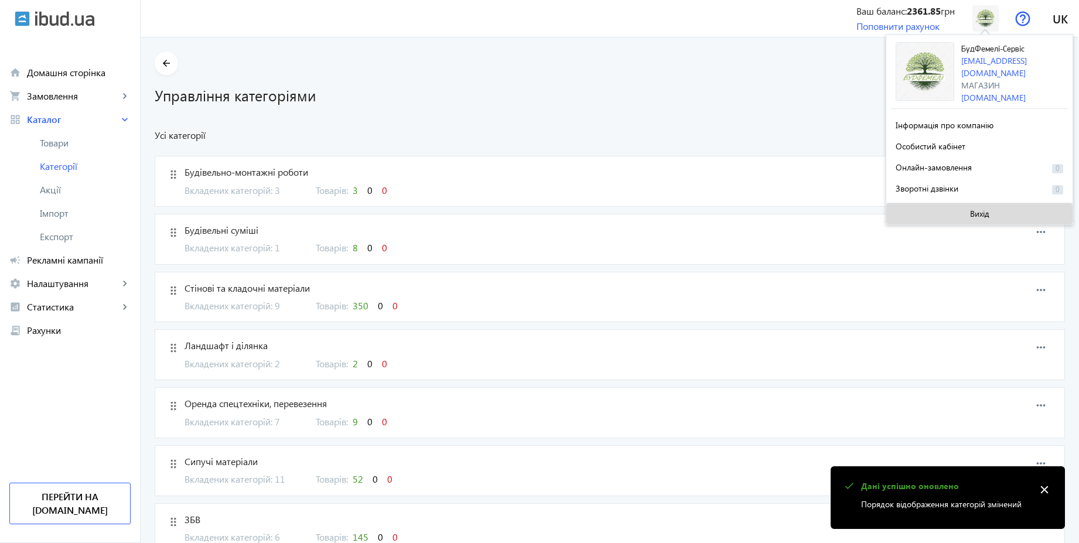
click at [987, 214] on span "Вихід" at bounding box center [979, 213] width 19 height 9
